Goal: Task Accomplishment & Management: Manage account settings

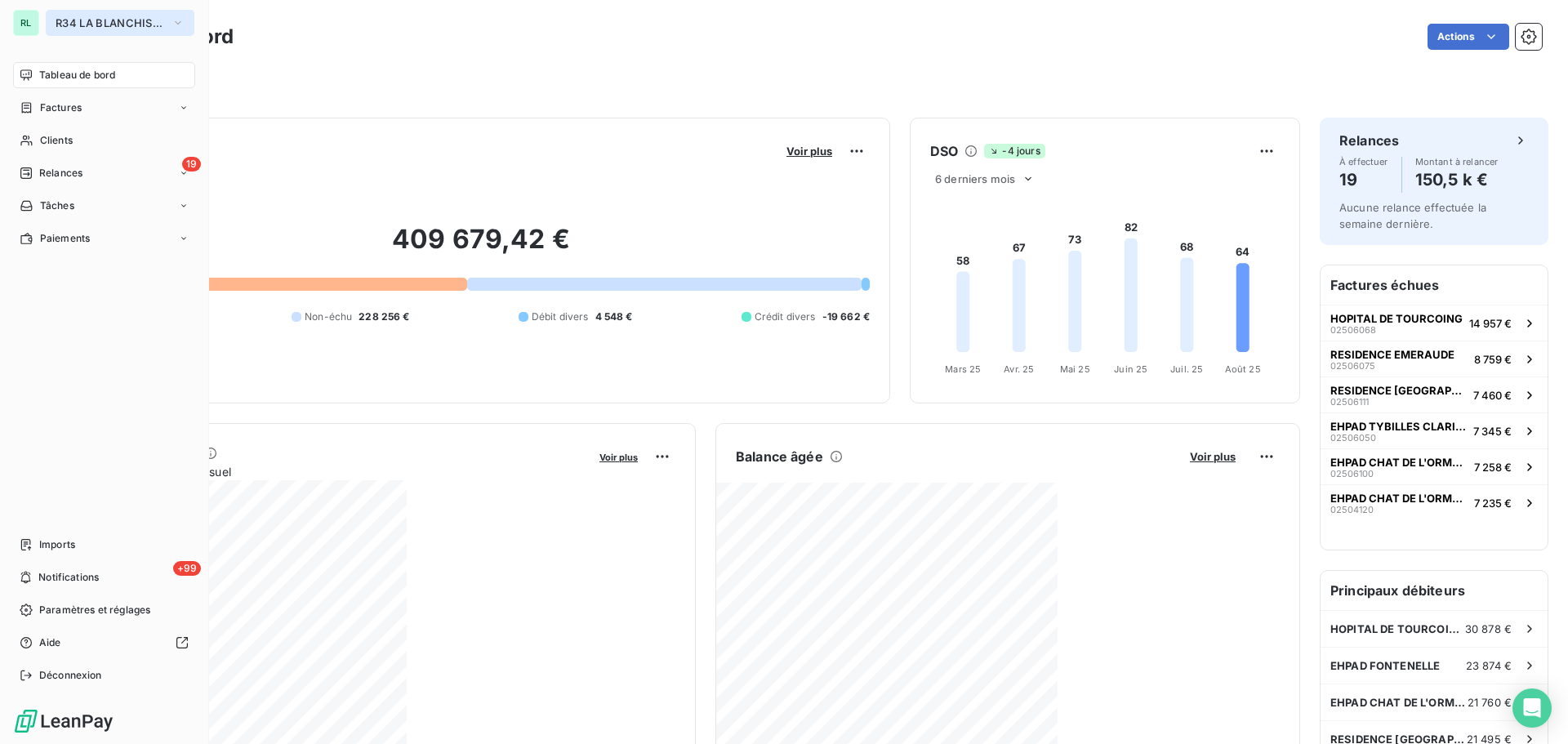
click at [93, 30] on button "R34 LA BLANCHISSERIE CENTRALE" at bounding box center [120, 22] width 149 height 26
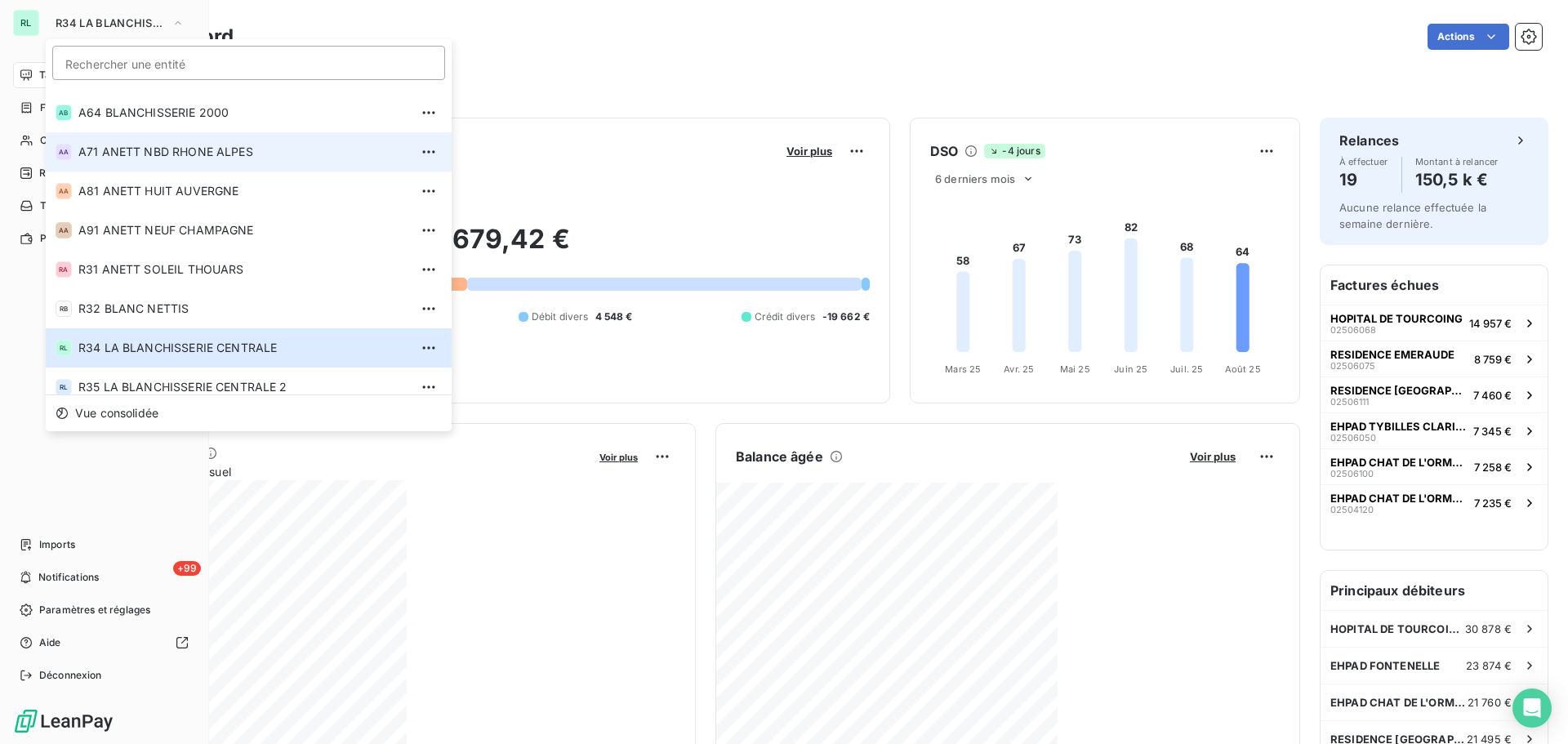
scroll to position [555, 0]
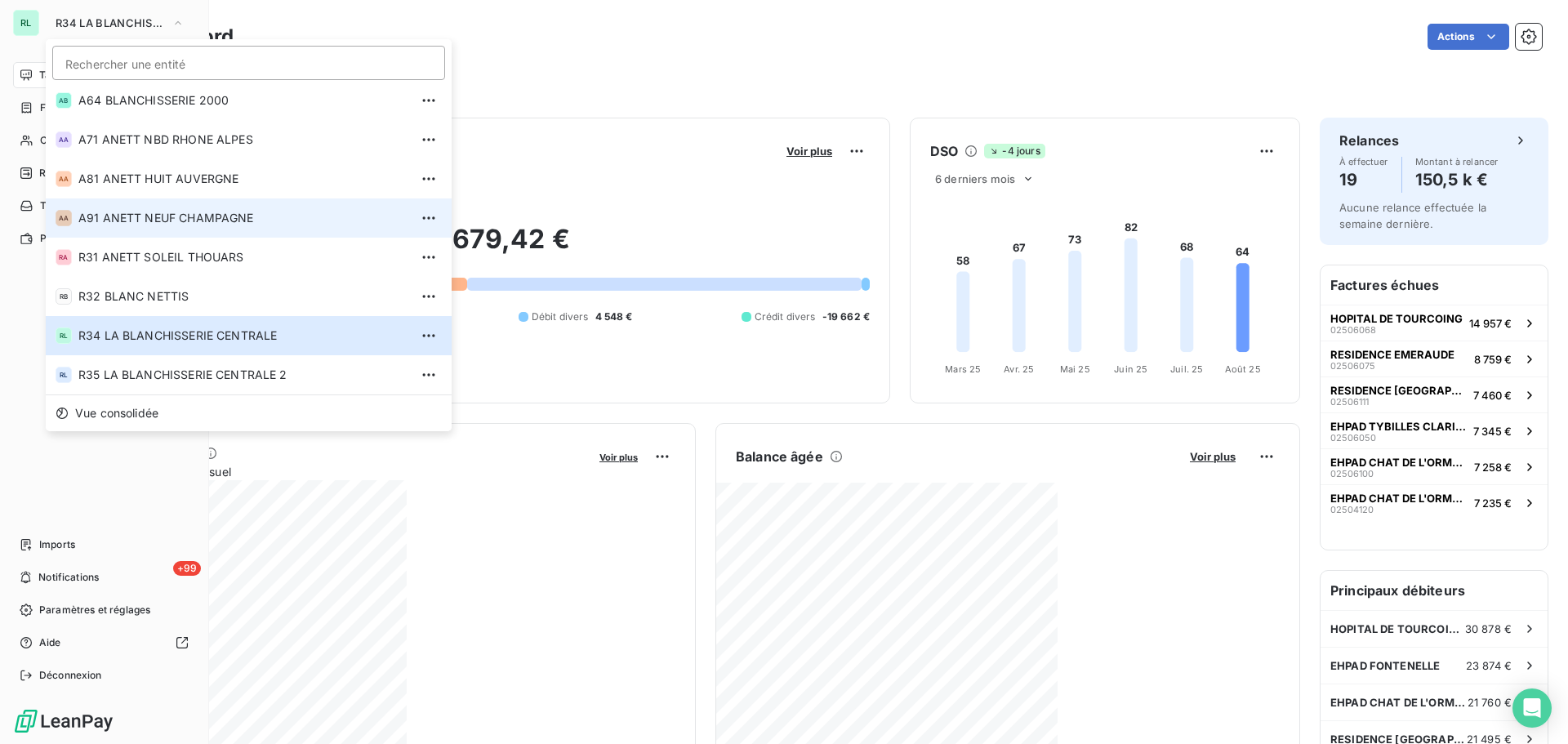
click at [121, 225] on span "A91 ANETT NEUF CHAMPAGNE" at bounding box center [244, 218] width 331 height 17
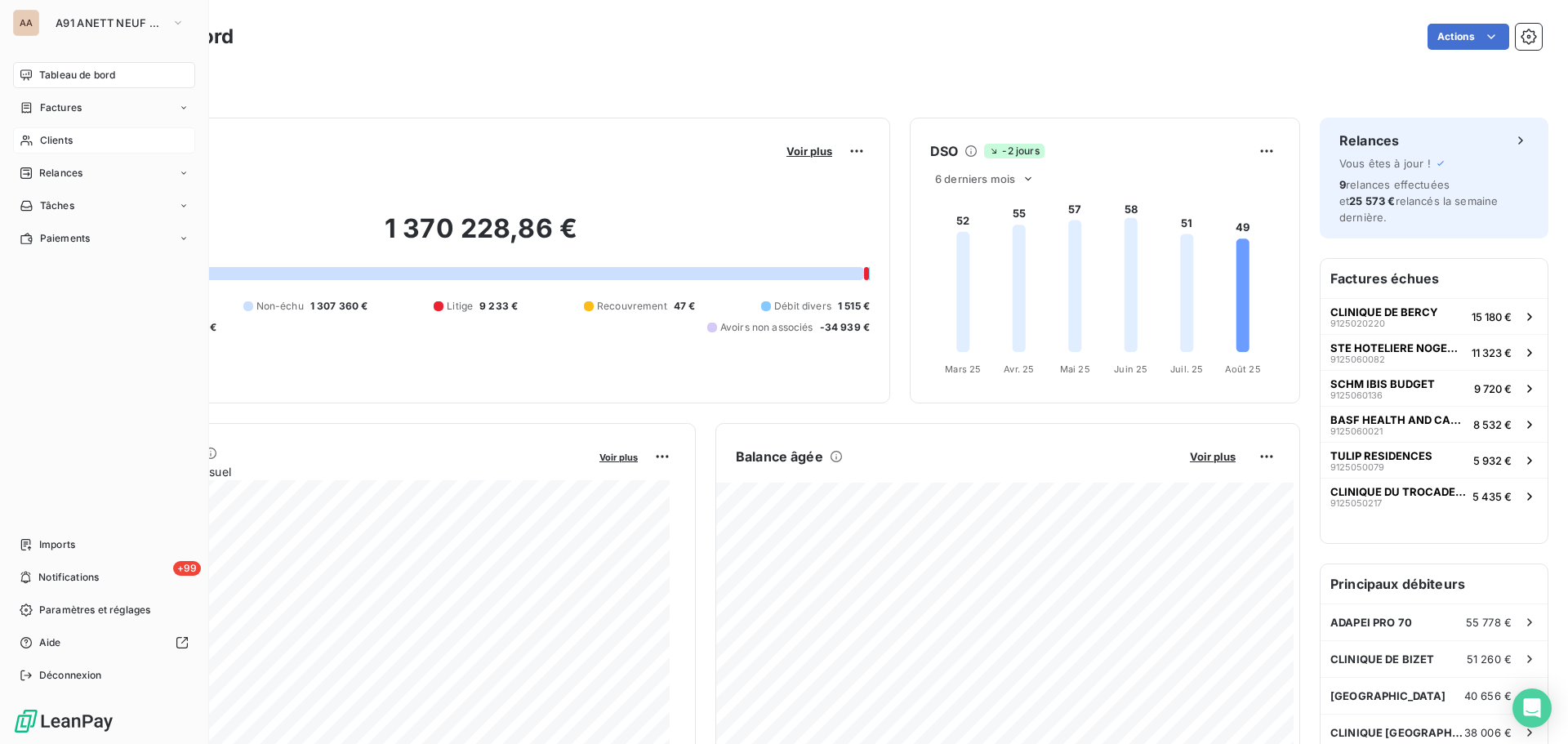
click at [58, 146] on span "Clients" at bounding box center [56, 140] width 33 height 15
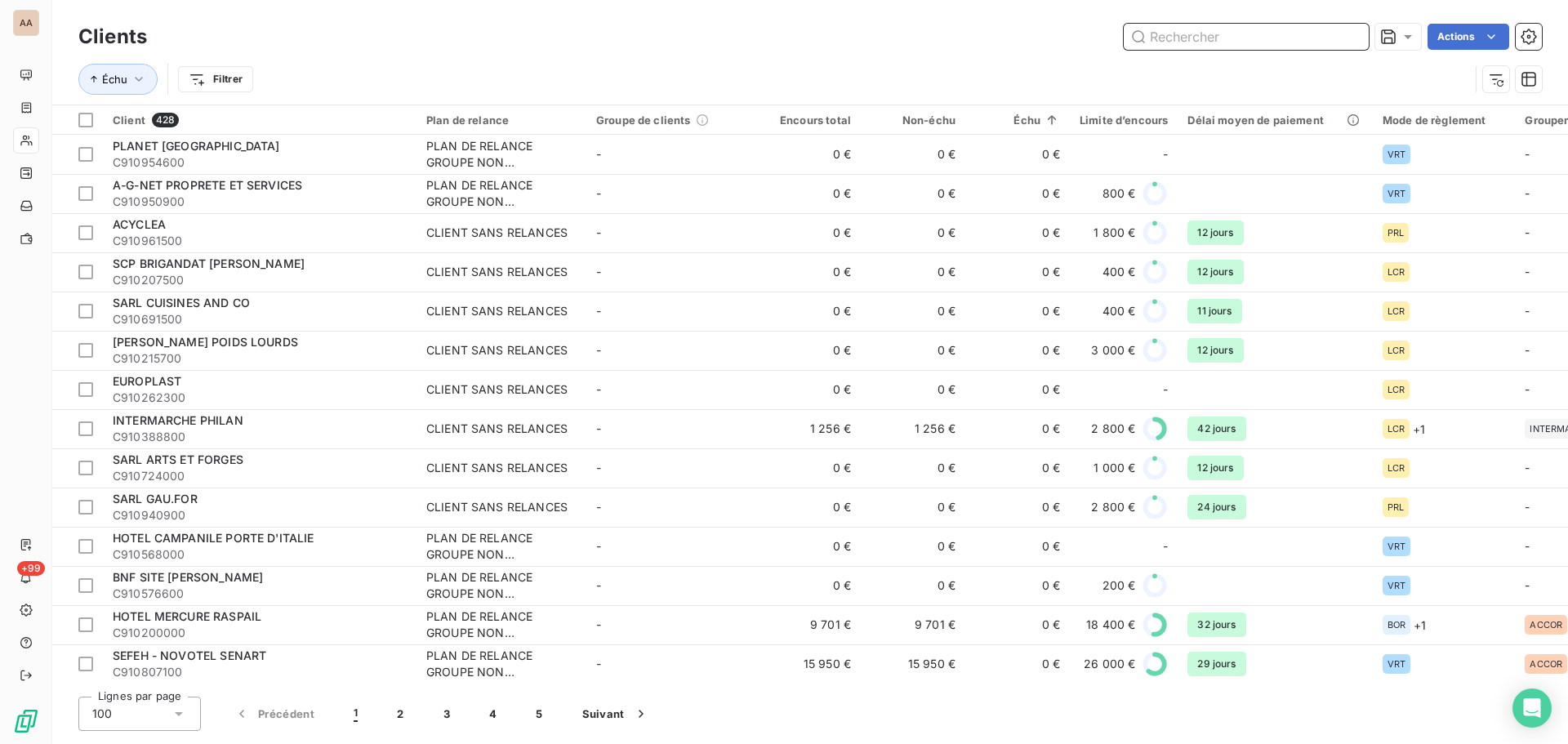
click at [1210, 40] on input "text" at bounding box center [1246, 36] width 245 height 26
click at [1223, 38] on input "text" at bounding box center [1246, 36] width 245 height 26
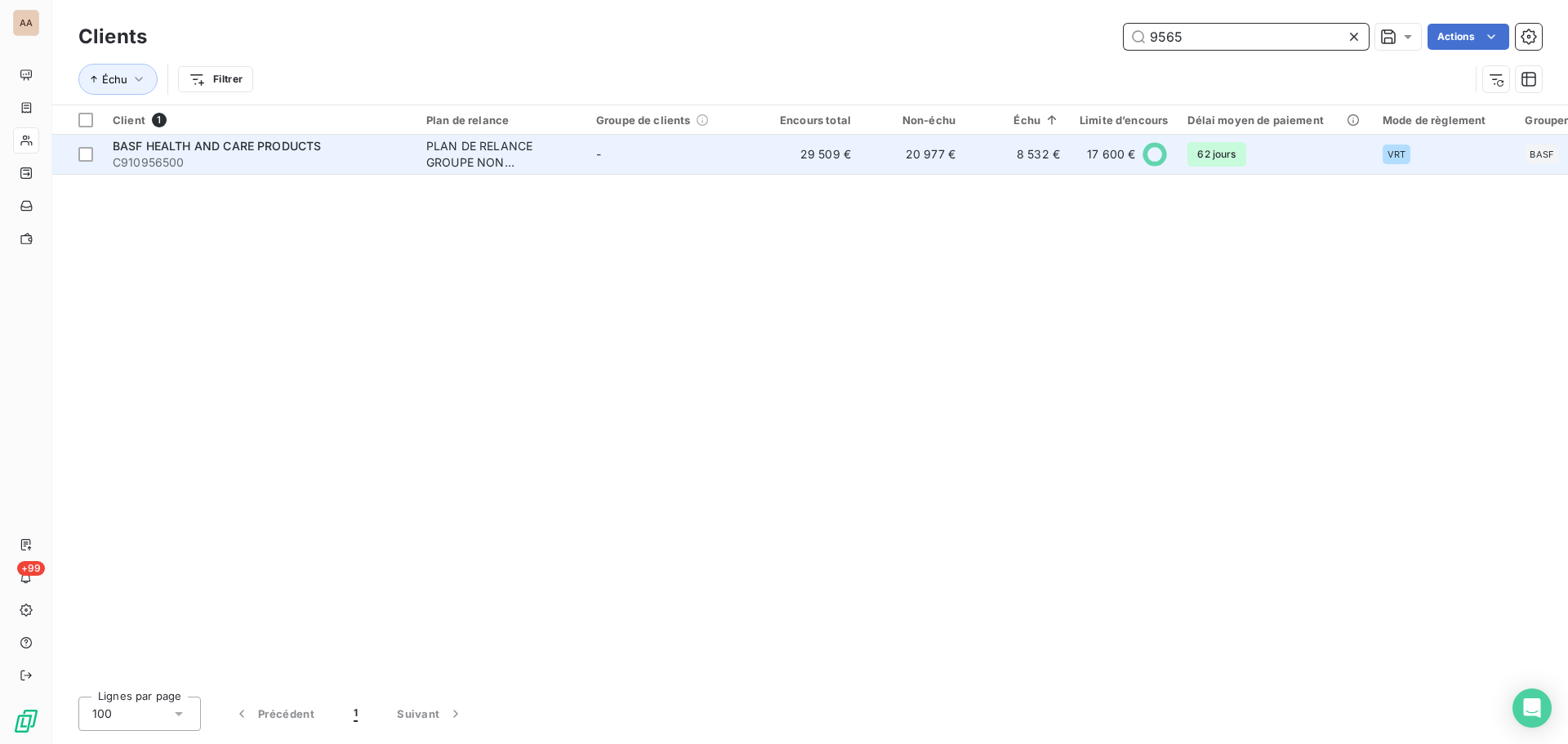
type input "9565"
click at [459, 154] on div "PLAN DE RELANCE GROUPE NON AUTOMATIQUE" at bounding box center [502, 155] width 151 height 33
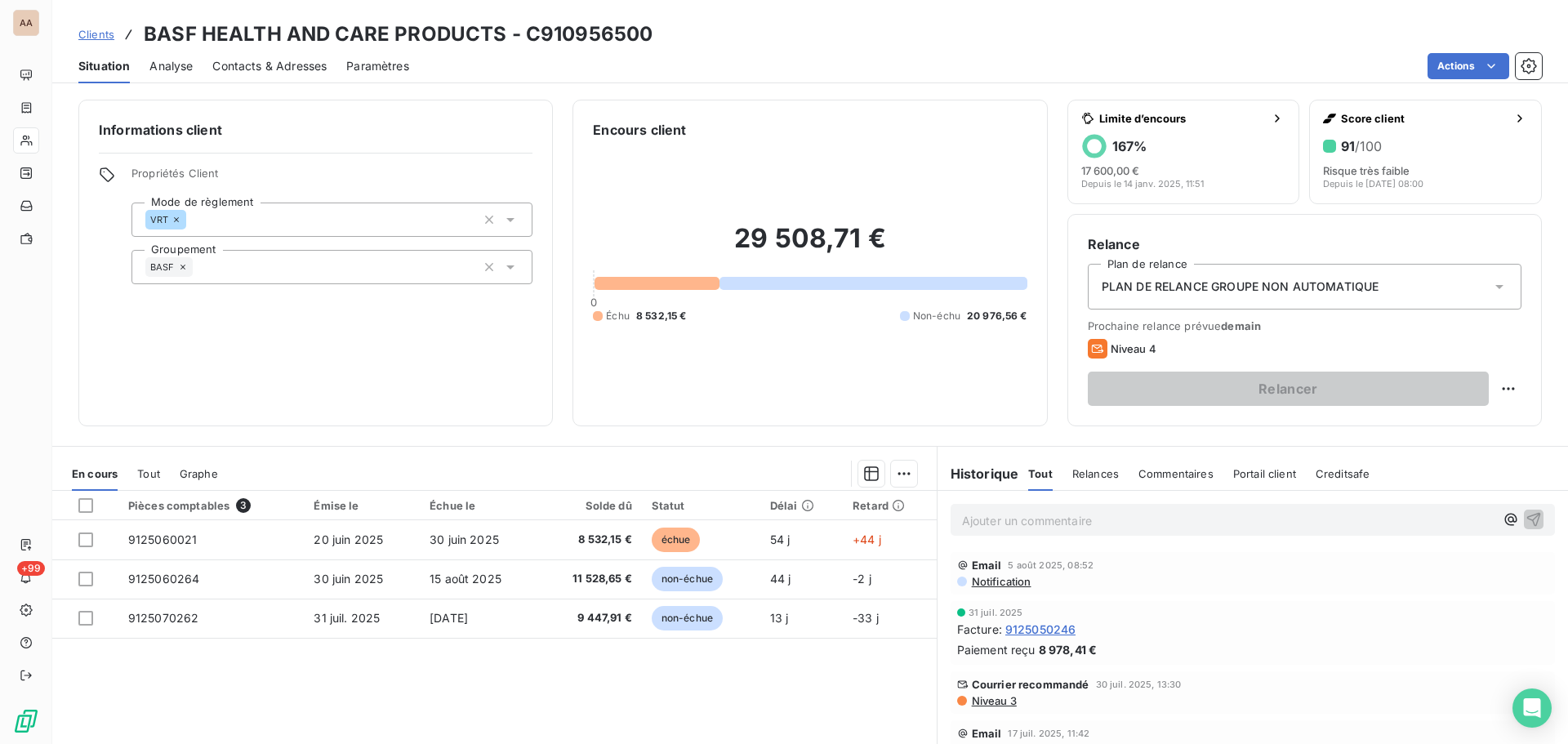
click at [280, 69] on span "Contacts & Adresses" at bounding box center [269, 66] width 115 height 17
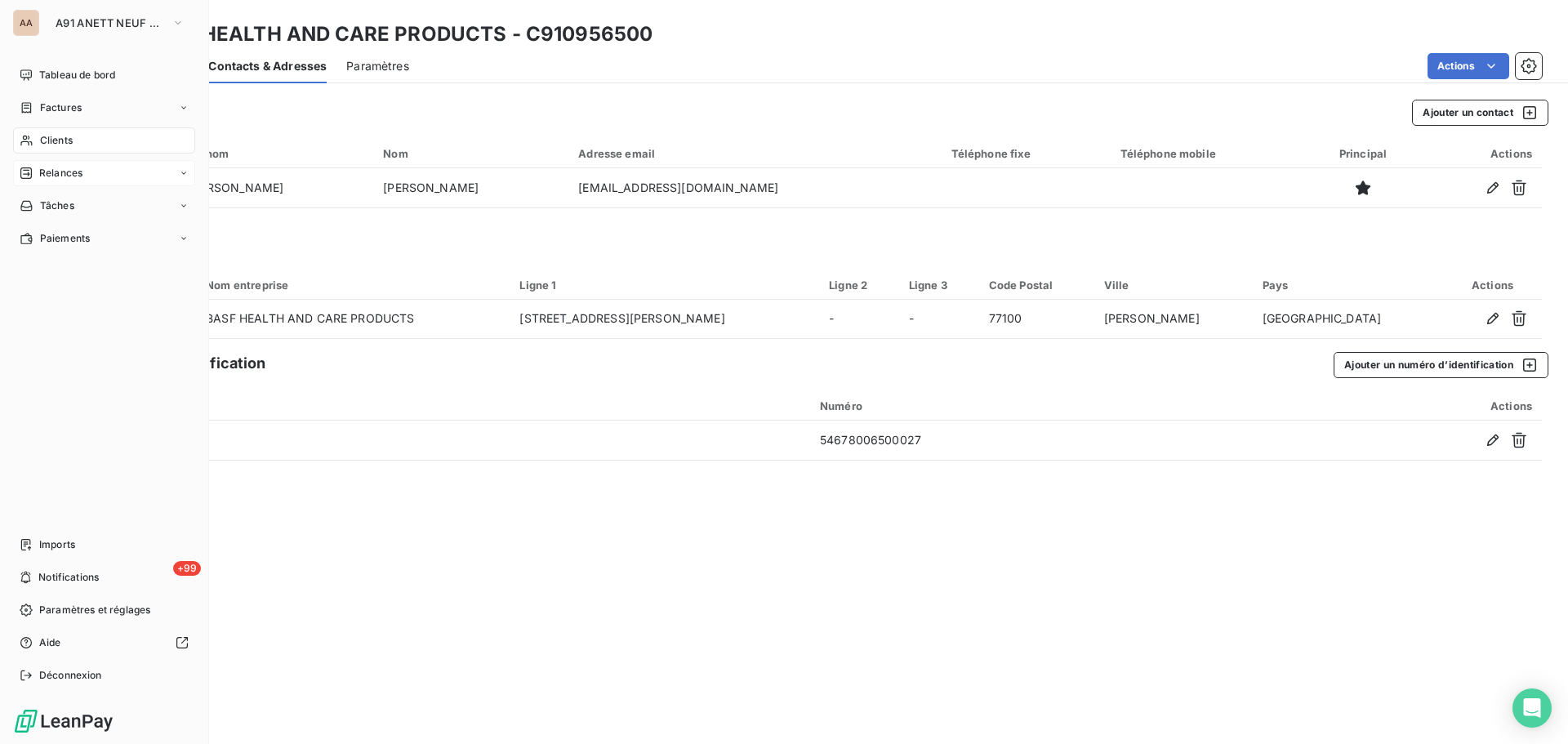
click at [37, 170] on div "Relances" at bounding box center [51, 173] width 63 height 15
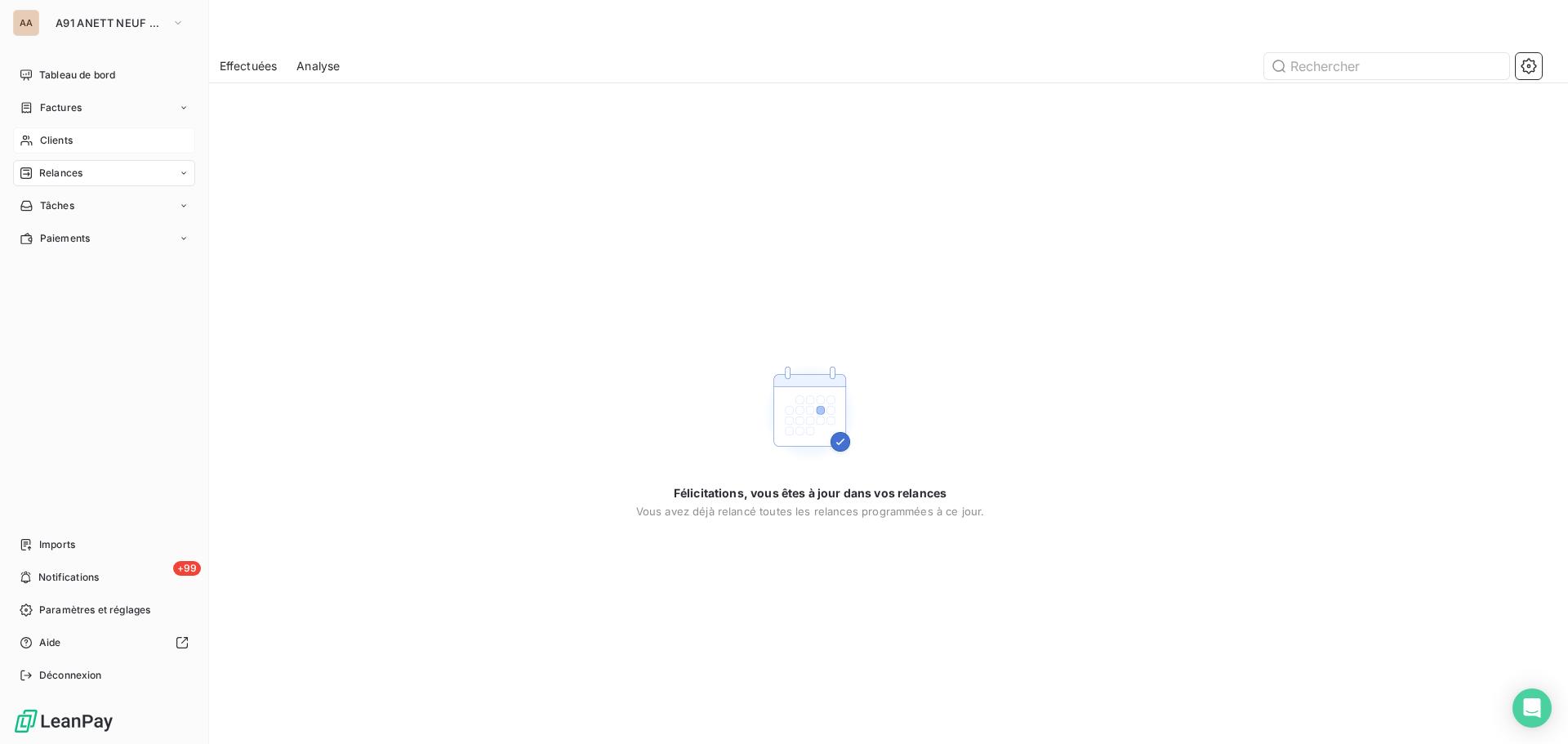
click at [52, 179] on span "Relances" at bounding box center [60, 173] width 44 height 15
click at [100, 83] on div "Tableau de bord" at bounding box center [103, 75] width 182 height 26
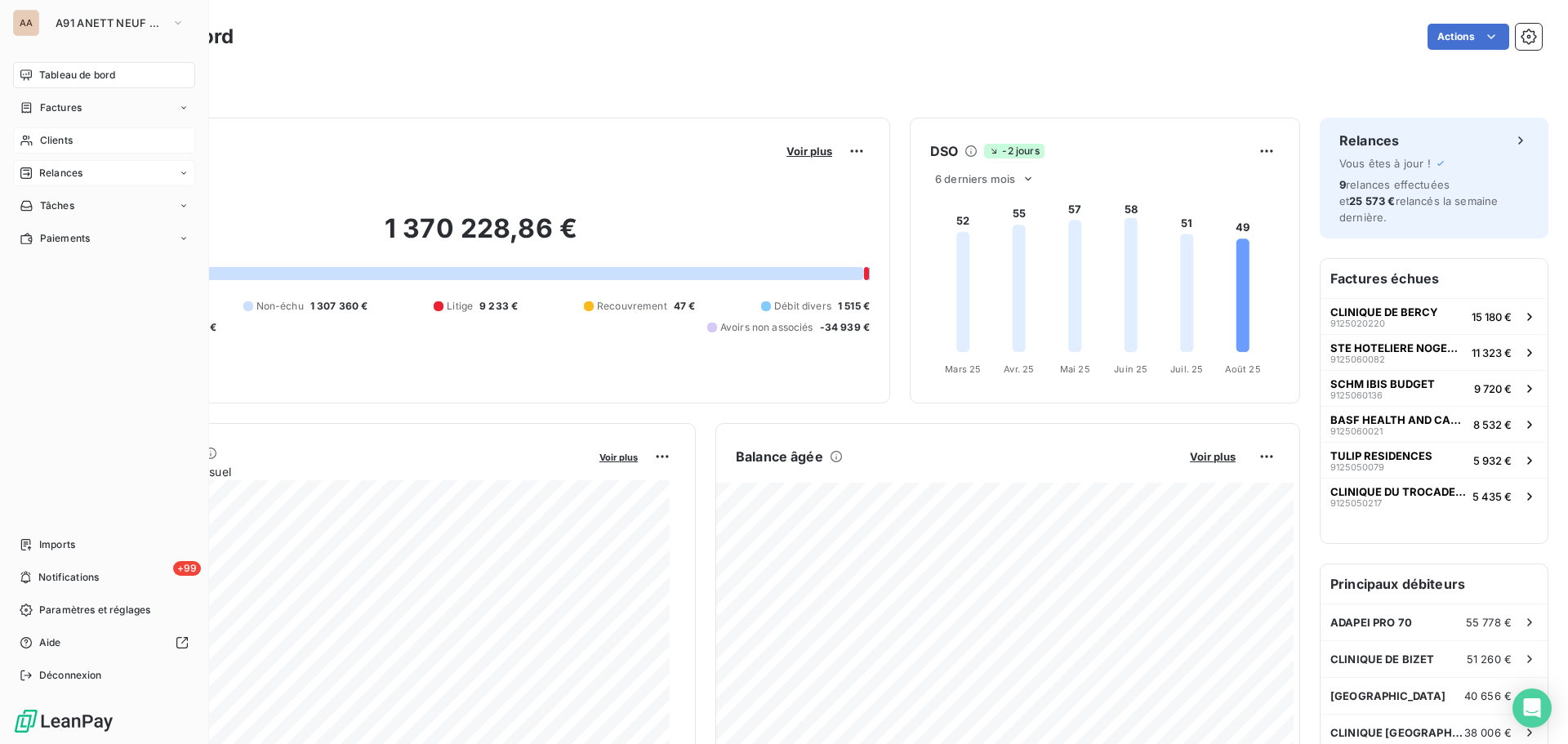
click at [91, 180] on div "Relances" at bounding box center [103, 173] width 182 height 26
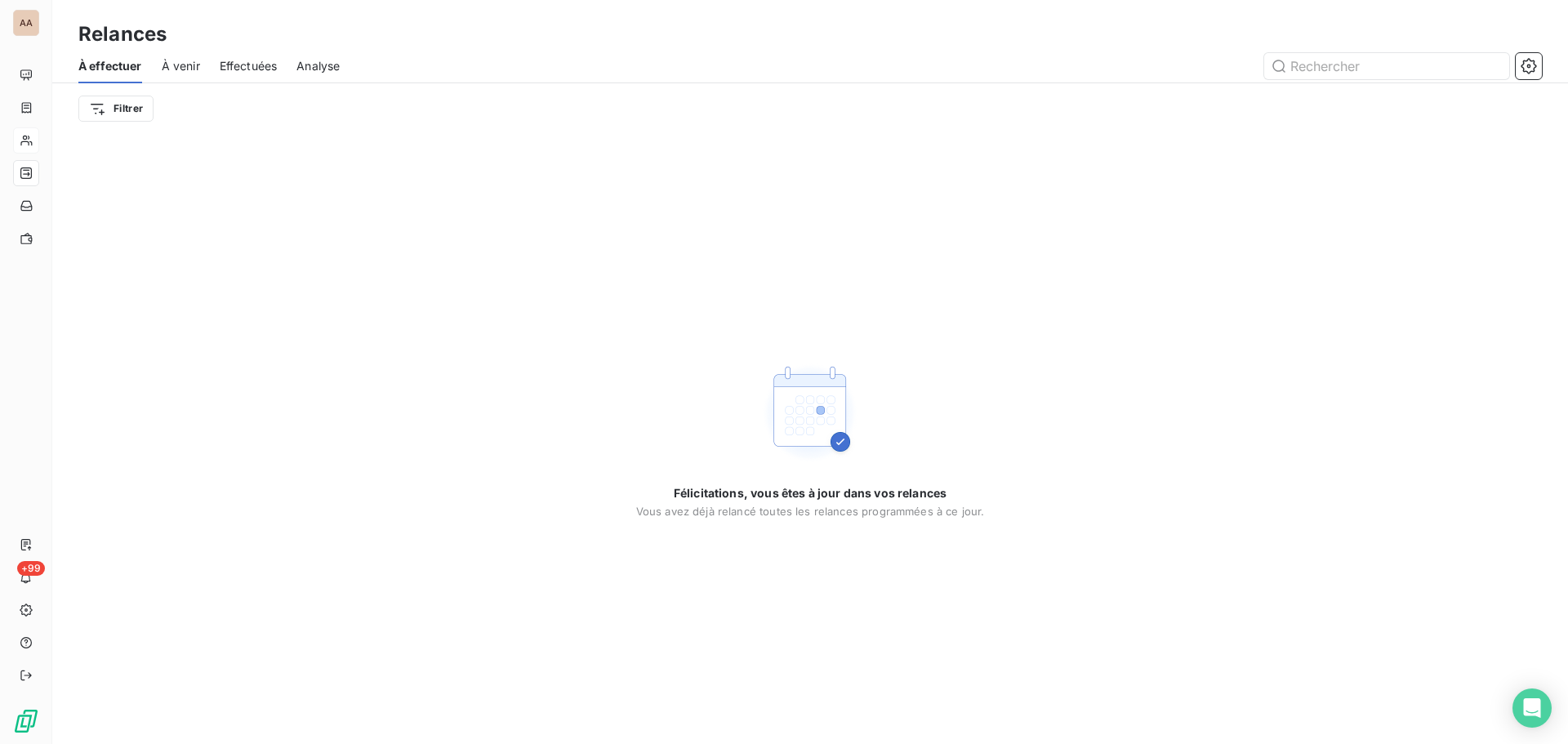
click at [189, 67] on span "À venir" at bounding box center [180, 66] width 38 height 17
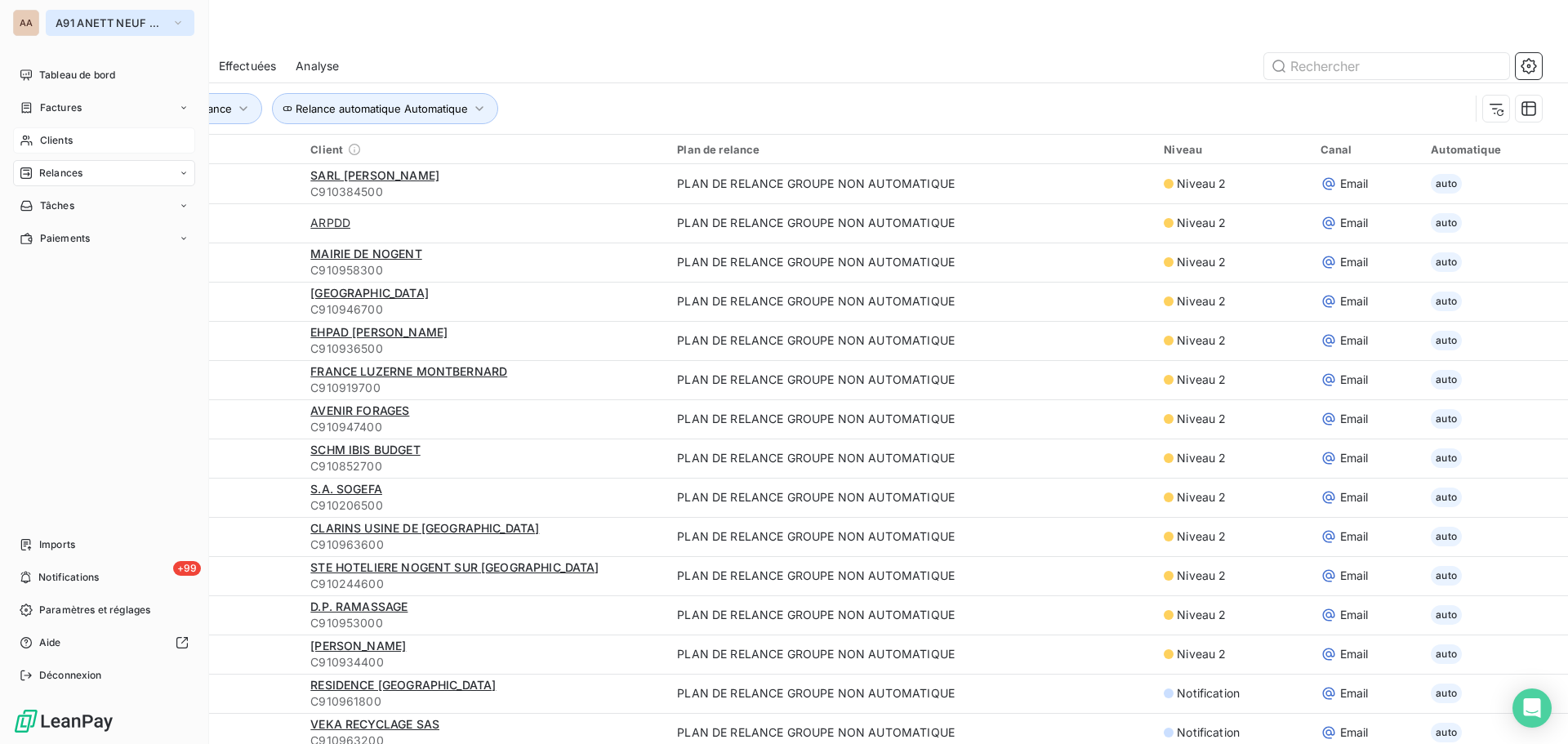
click at [94, 32] on button "A91 ANETT NEUF CHAMPAGNE" at bounding box center [120, 22] width 149 height 26
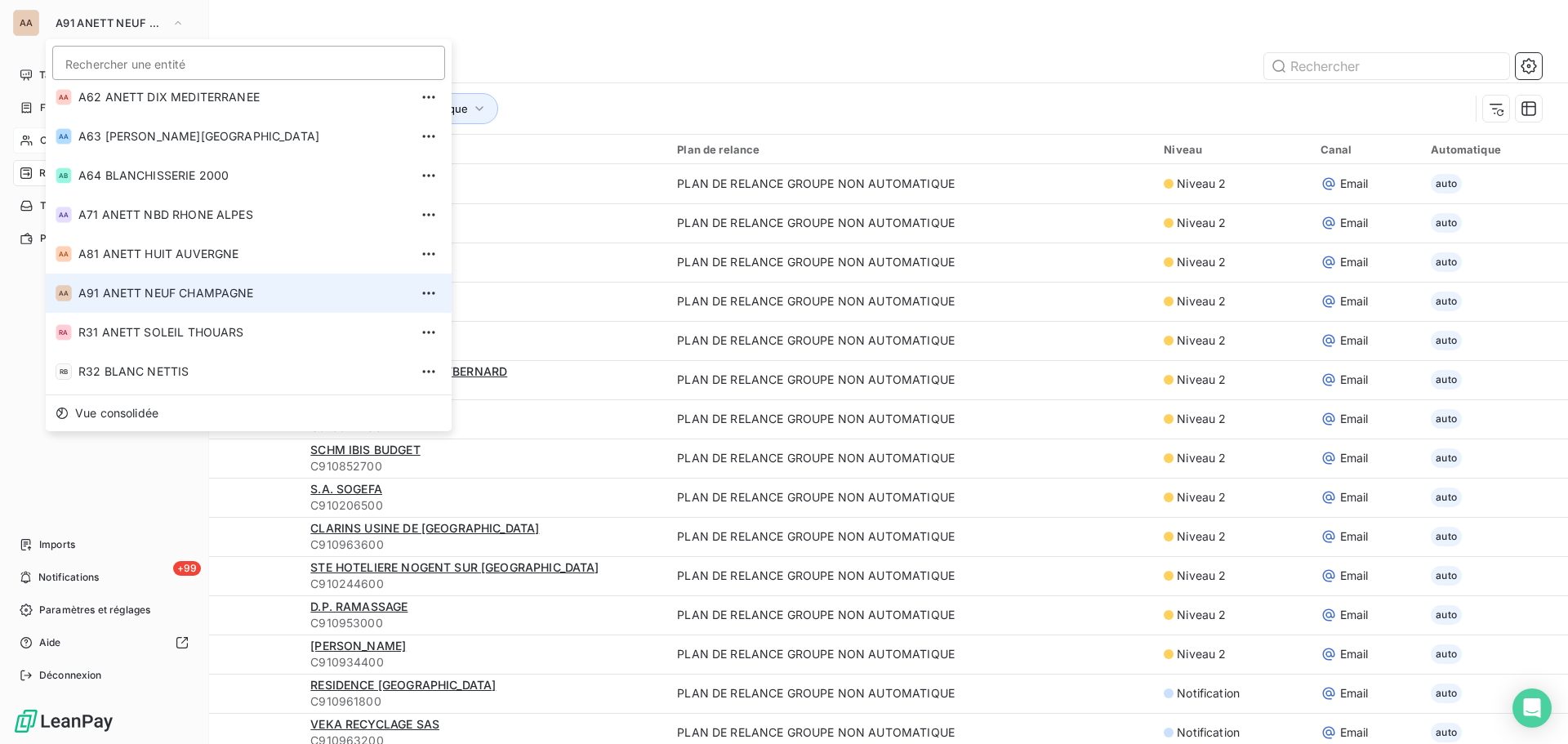
scroll to position [555, 0]
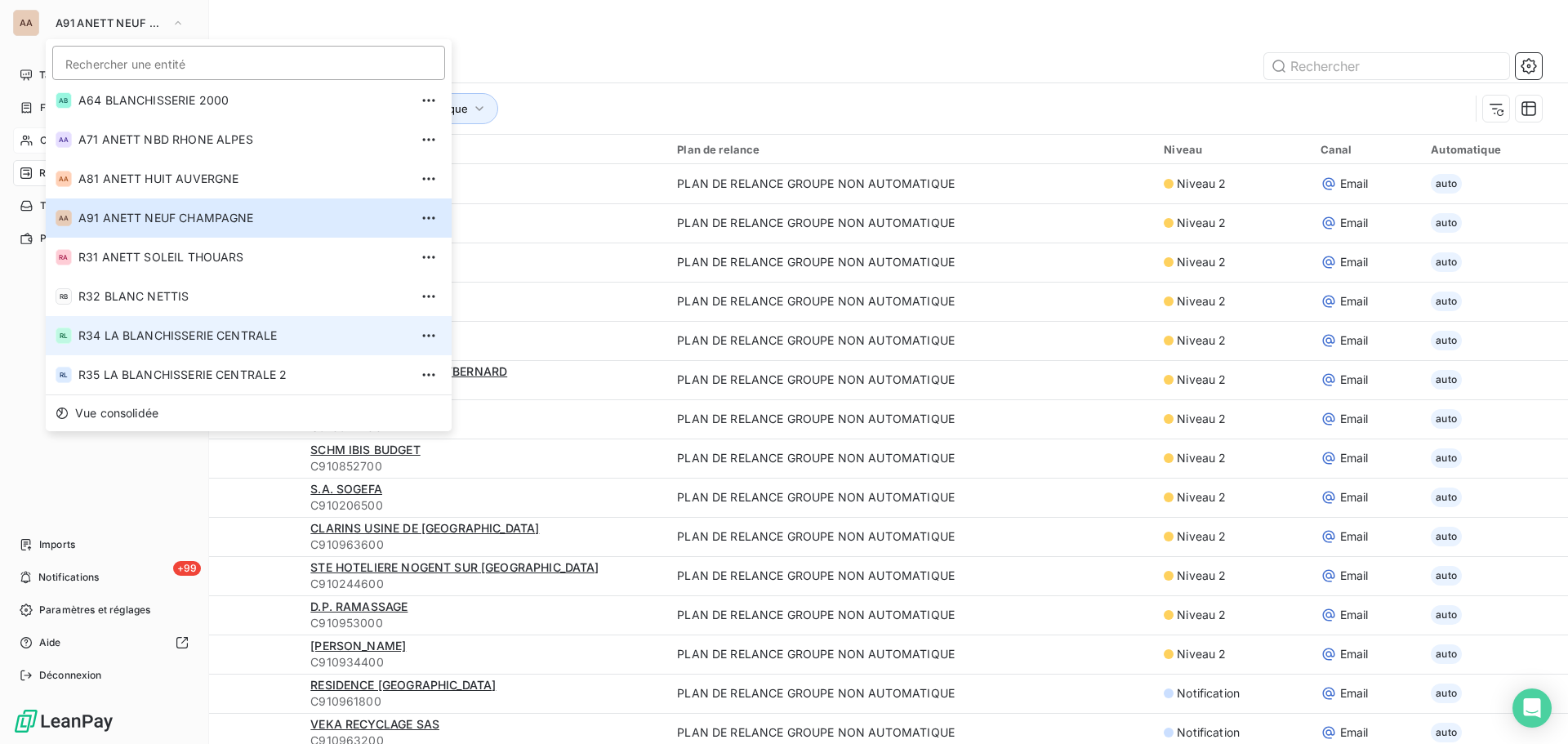
click at [167, 349] on li "RL R34 LA BLANCHISSERIE CENTRALE" at bounding box center [249, 336] width 406 height 39
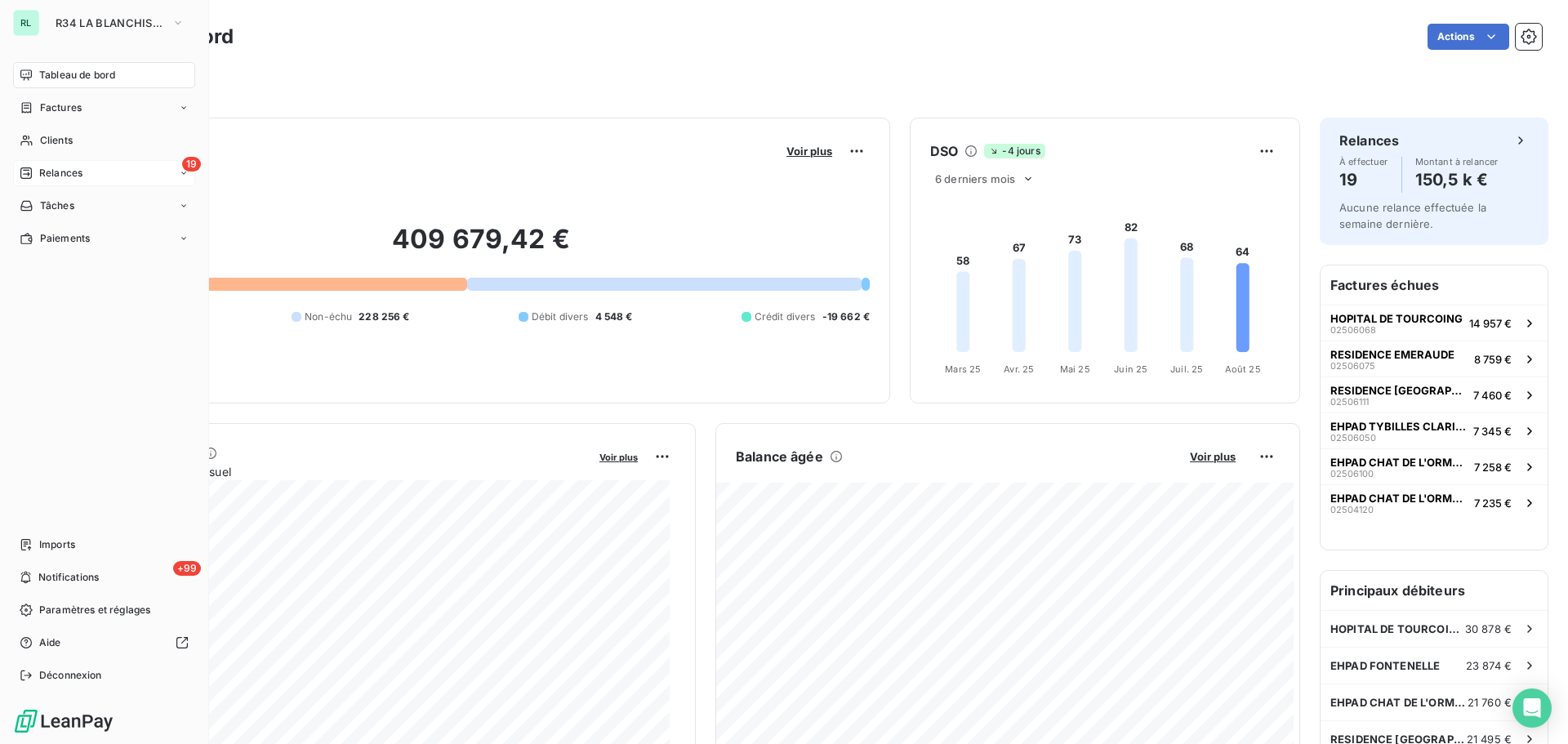
click at [43, 173] on span "Relances" at bounding box center [60, 173] width 44 height 15
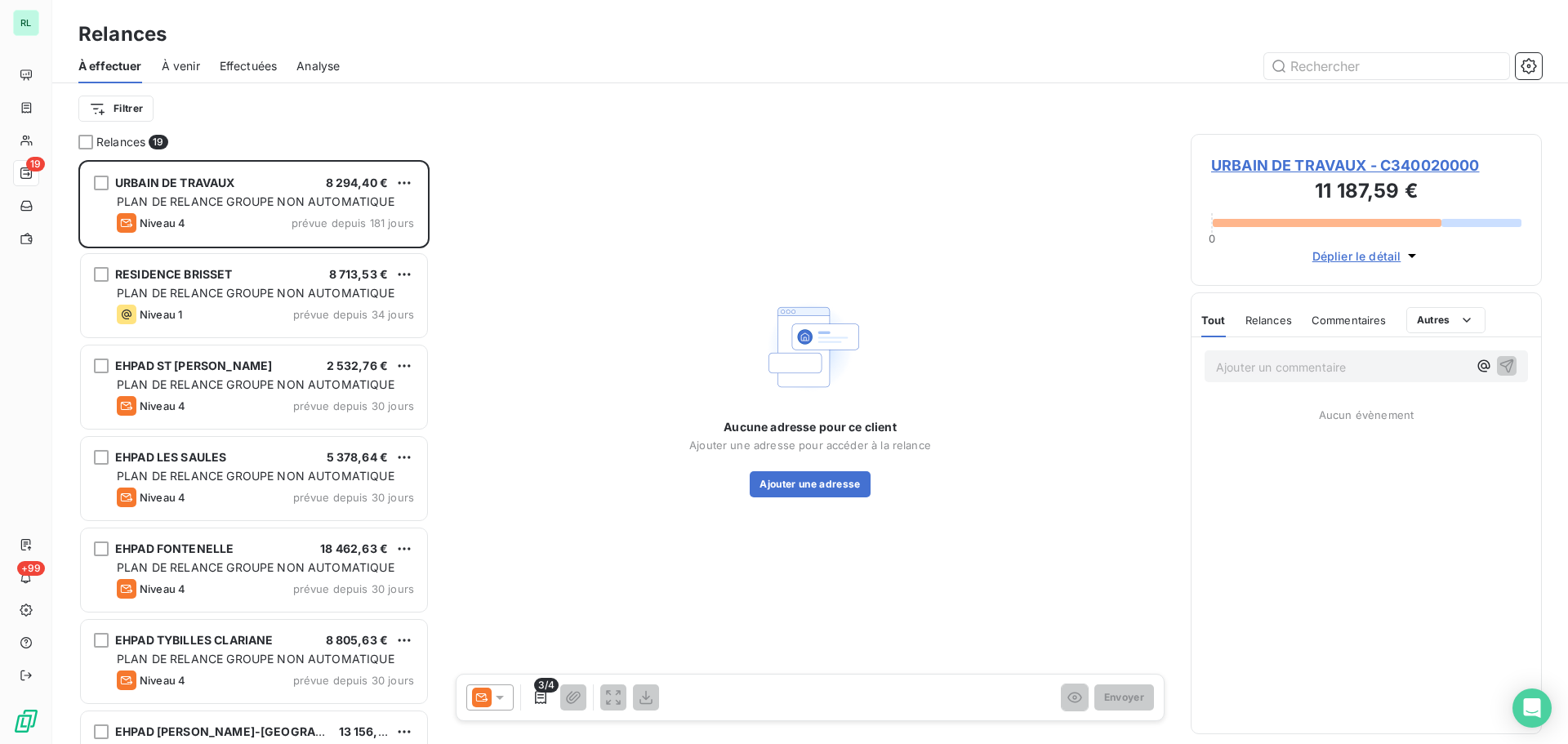
scroll to position [572, 339]
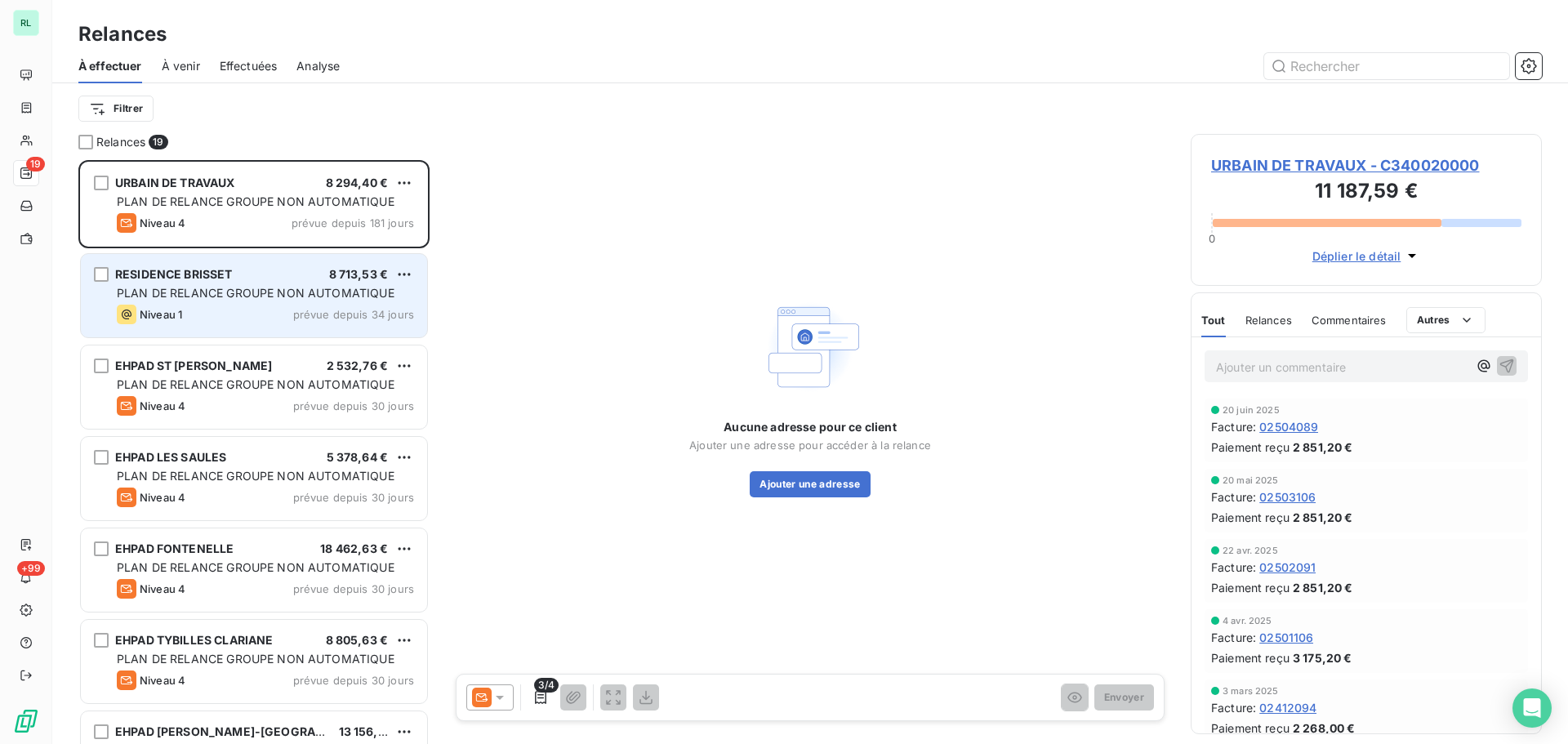
click at [263, 314] on div "Niveau 1 prévue depuis 34 jours" at bounding box center [265, 314] width 297 height 19
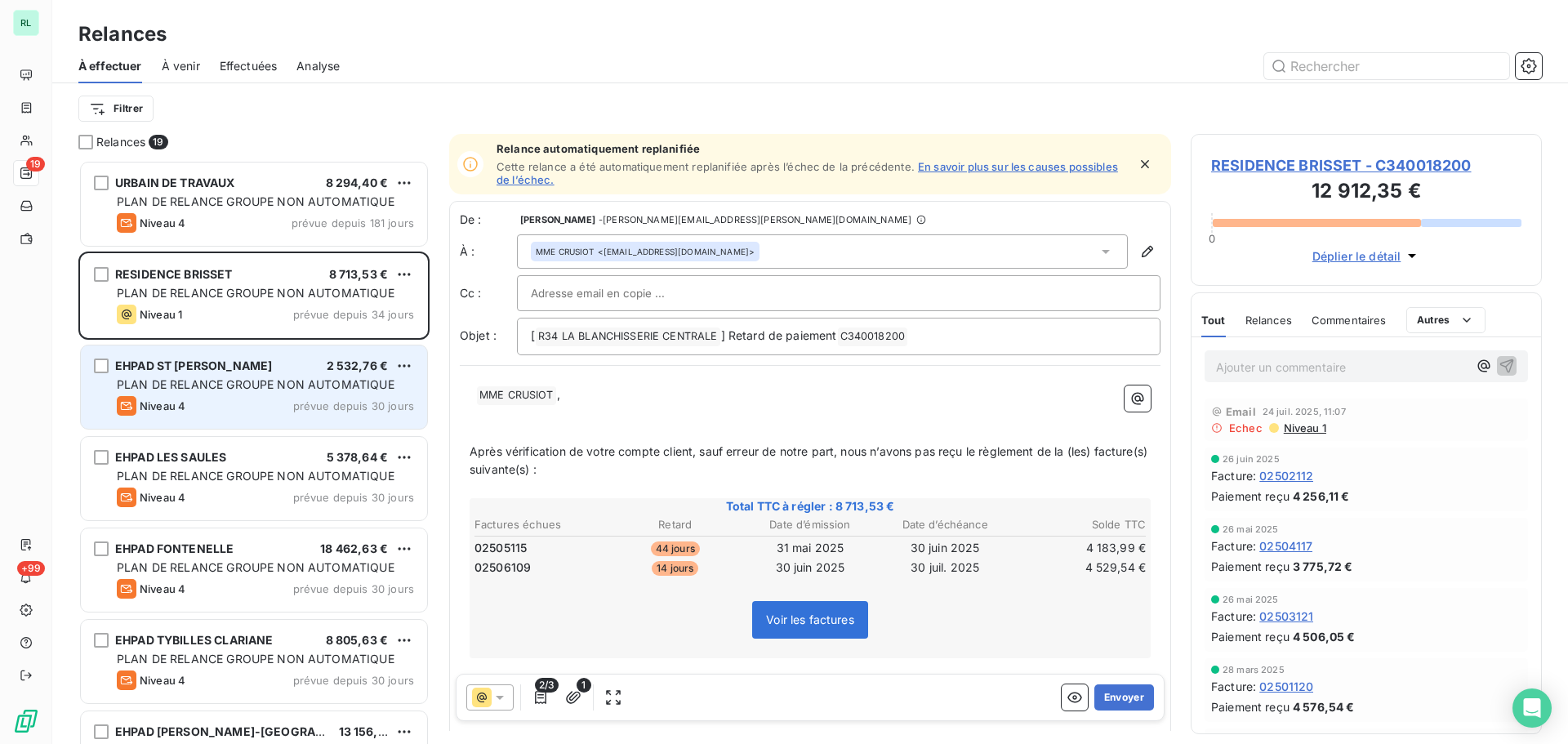
click at [259, 364] on div "EHPAD ST CHARLES 2 532,76 €" at bounding box center [265, 366] width 297 height 15
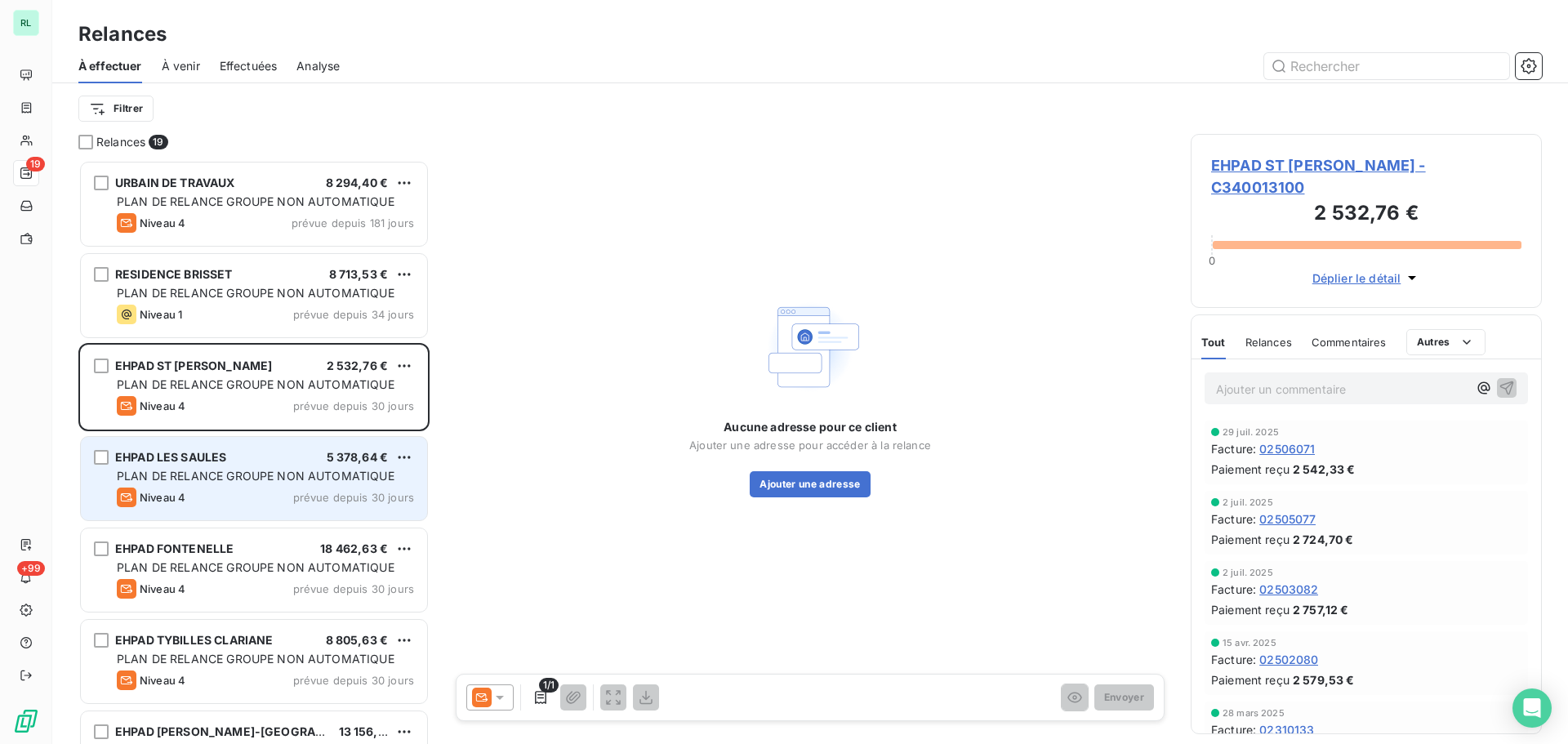
click at [262, 448] on div "EHPAD LES SAULES 5 378,64 € PLAN DE RELANCE GROUPE NON AUTOMATIQUE Niveau 4 pré…" at bounding box center [254, 479] width 346 height 84
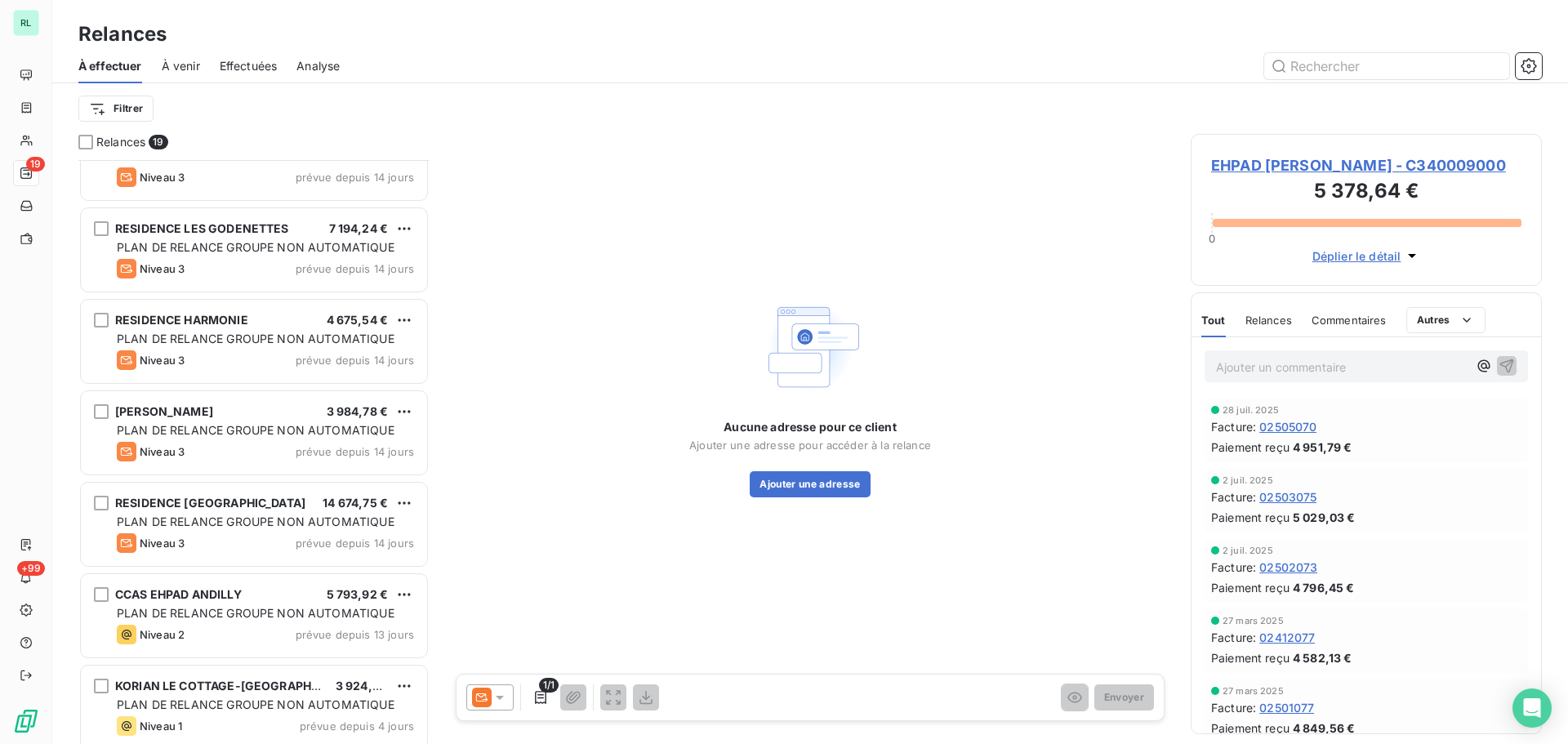
scroll to position [1155, 0]
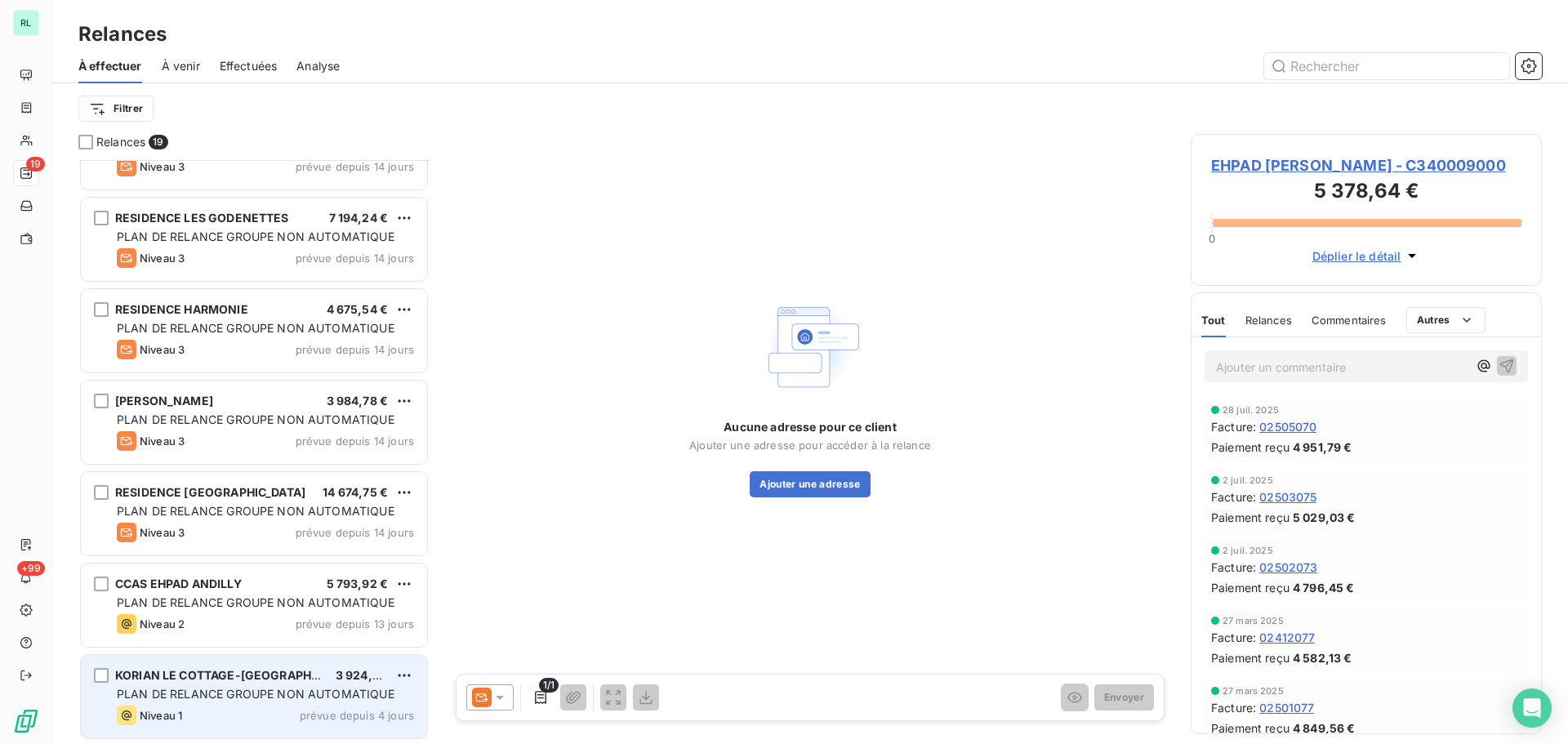
click at [268, 708] on div "Niveau 1 prévue depuis 4 jours" at bounding box center [265, 716] width 297 height 19
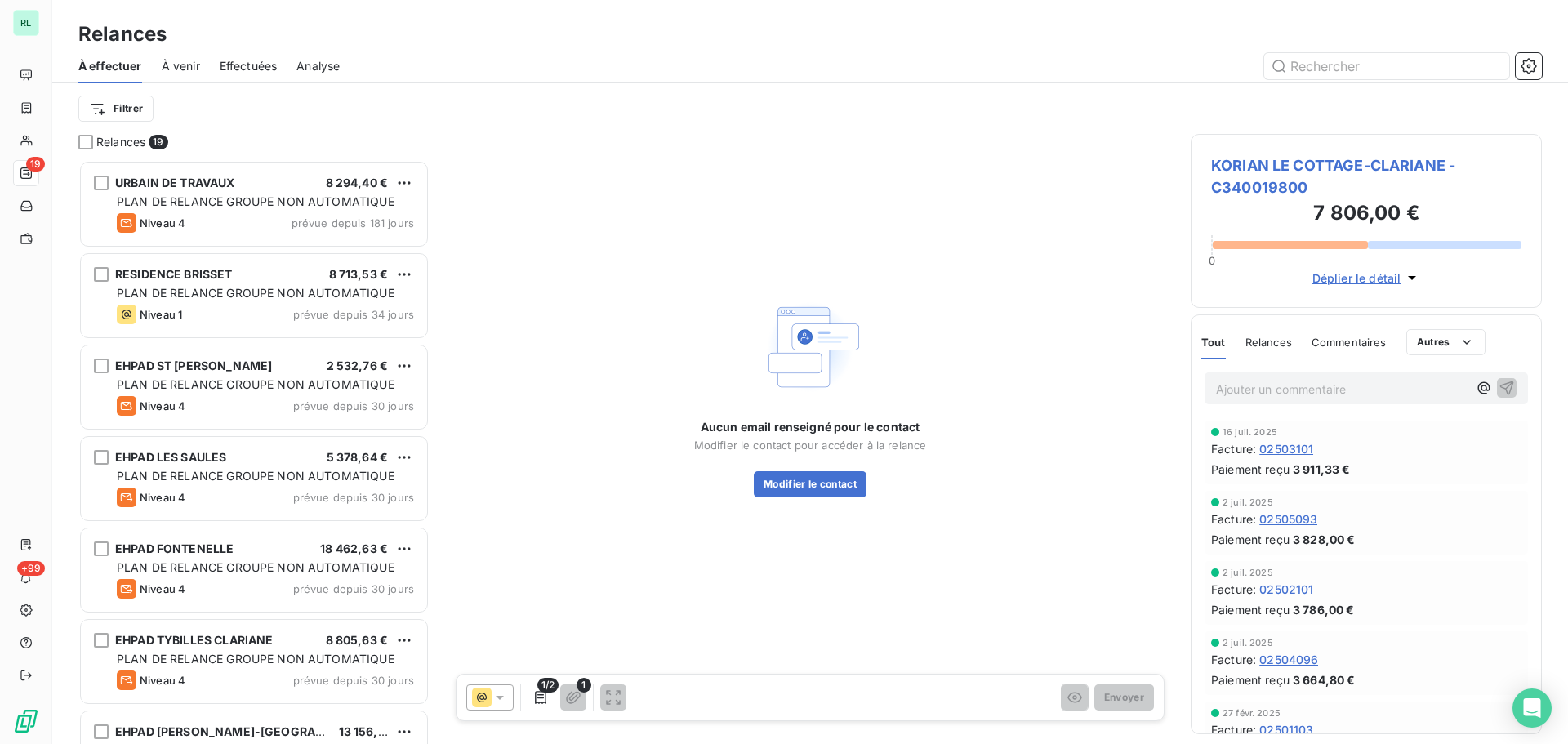
click at [178, 66] on span "À venir" at bounding box center [180, 66] width 38 height 17
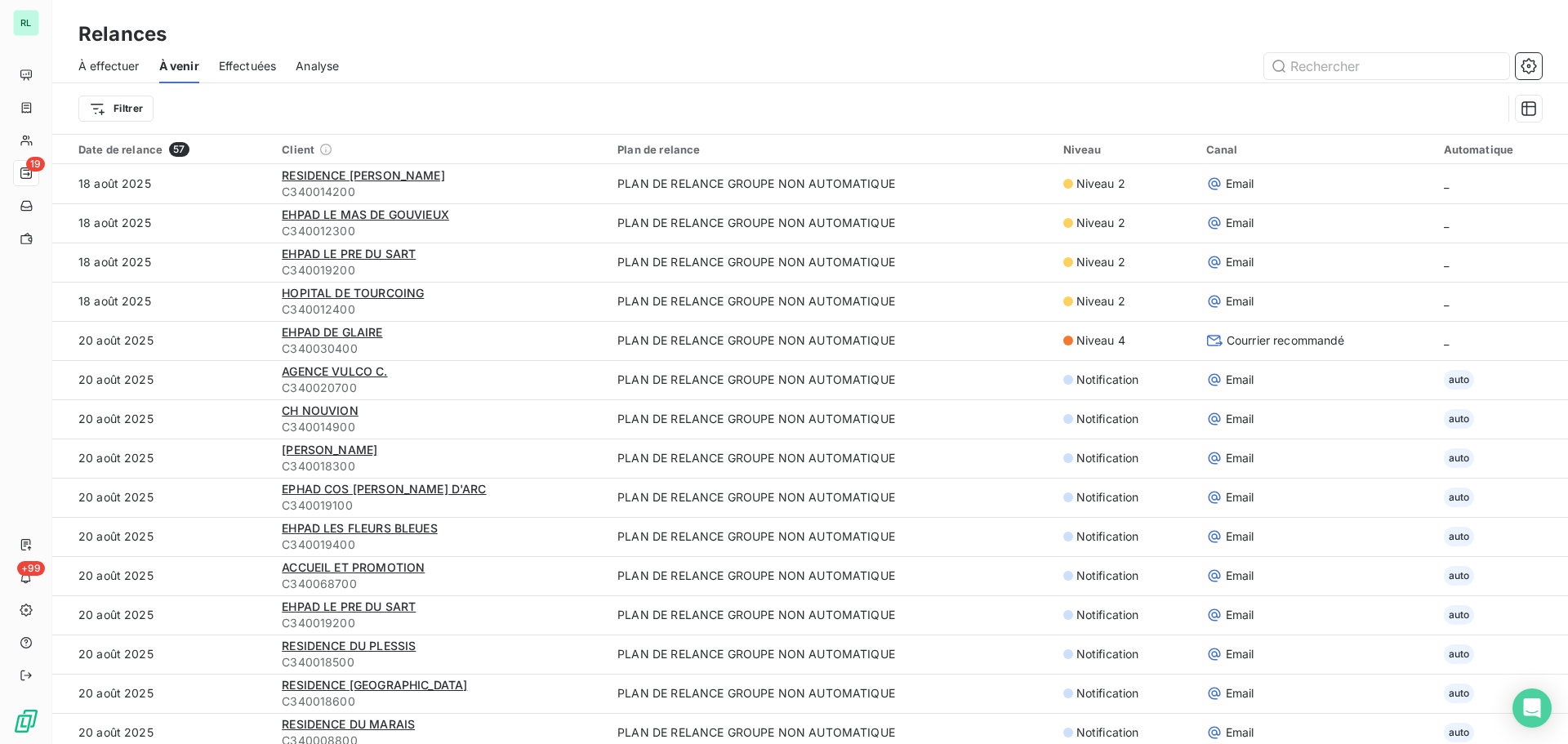
click at [121, 66] on span "À effectuer" at bounding box center [109, 66] width 61 height 17
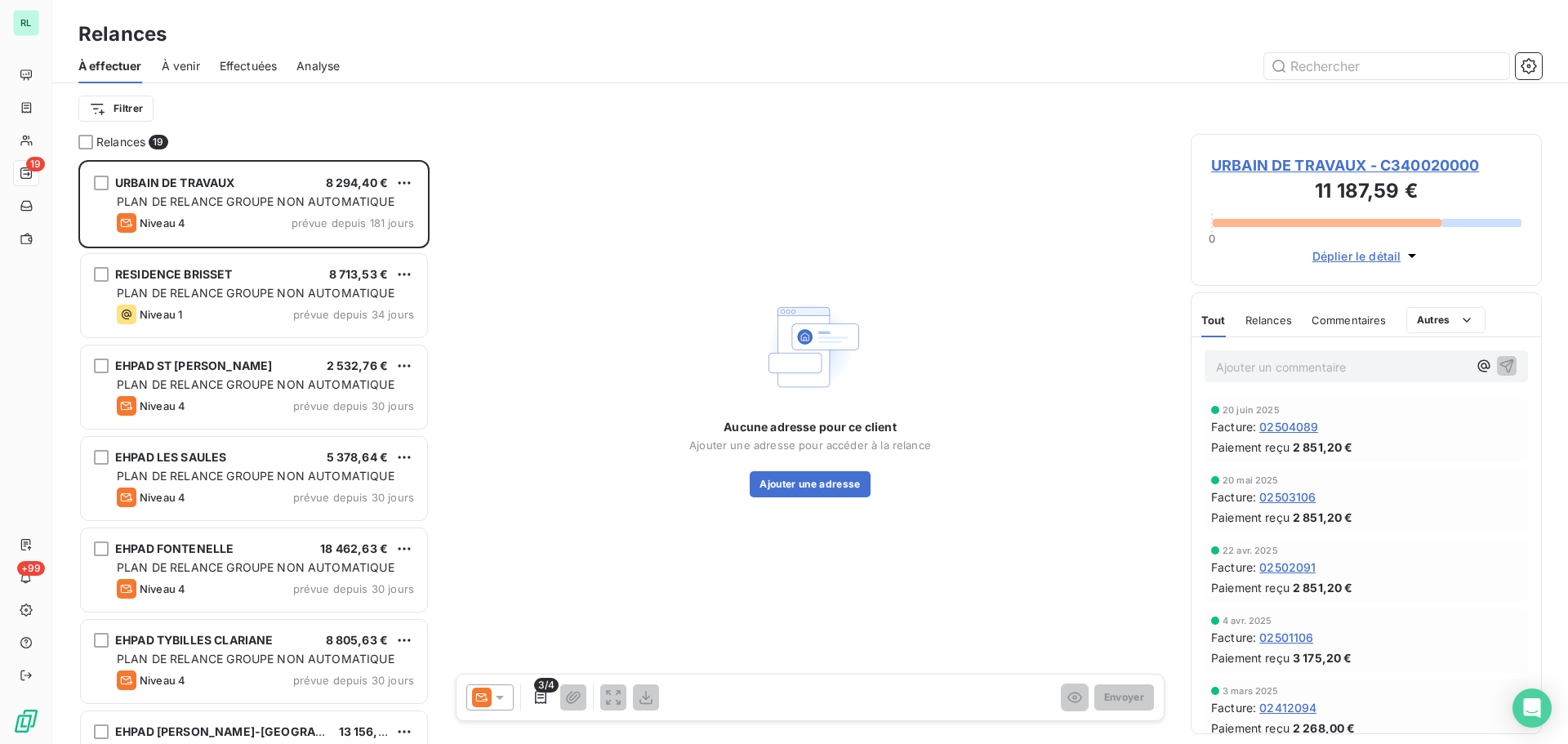
scroll to position [572, 339]
